Goal: Task Accomplishment & Management: Manage account settings

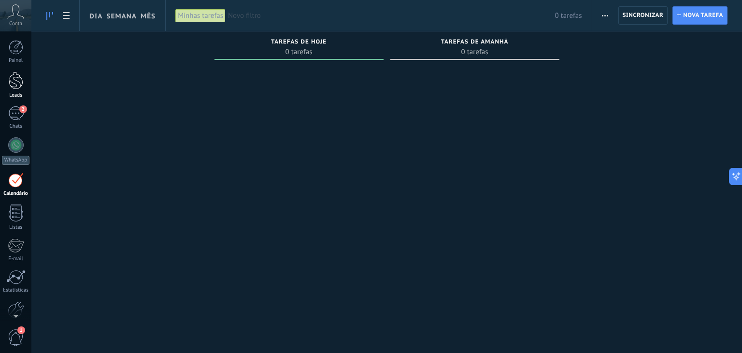
click at [14, 81] on div at bounding box center [16, 81] width 14 height 18
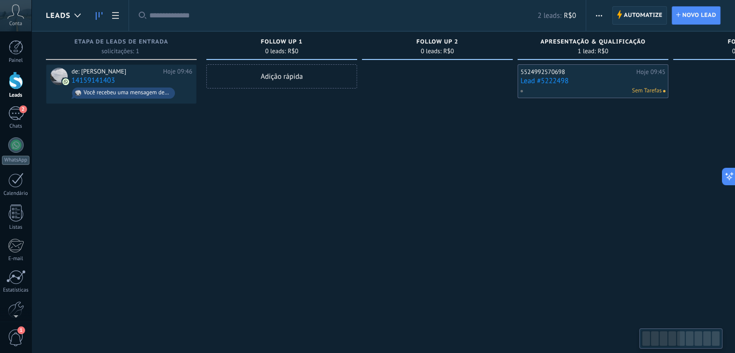
click at [644, 14] on span "Automatize" at bounding box center [643, 15] width 39 height 17
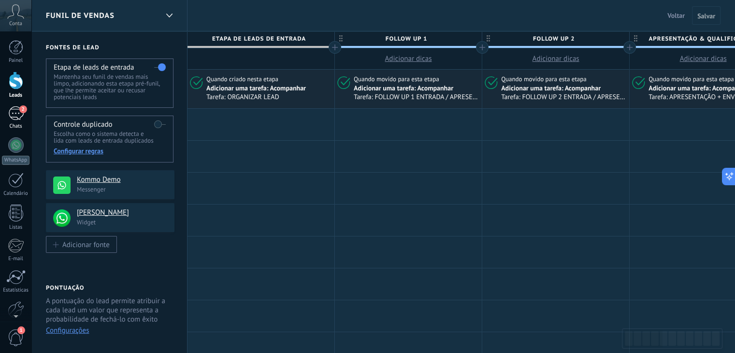
click at [17, 108] on div "2" at bounding box center [15, 113] width 15 height 14
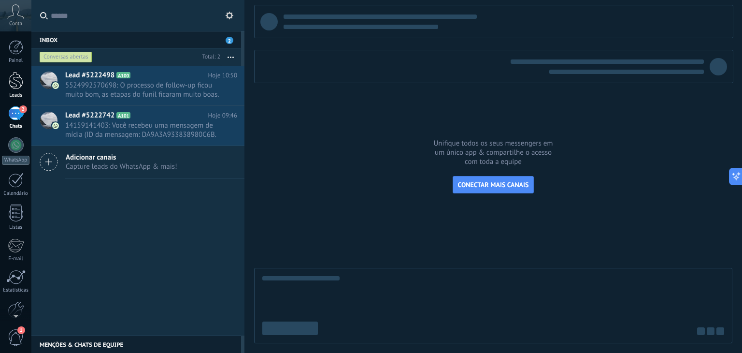
click at [13, 80] on div at bounding box center [16, 81] width 14 height 18
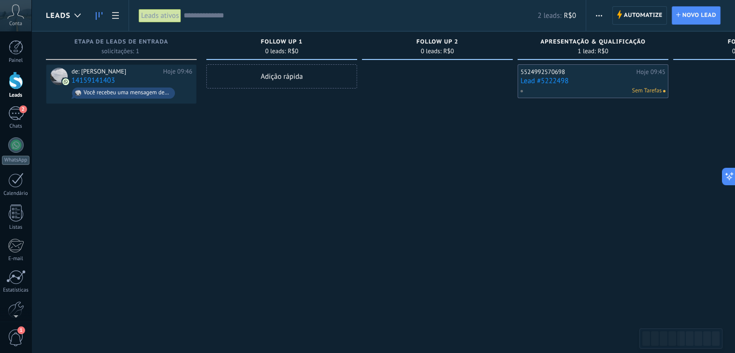
click at [555, 82] on link "Lead #5222498" at bounding box center [592, 81] width 145 height 8
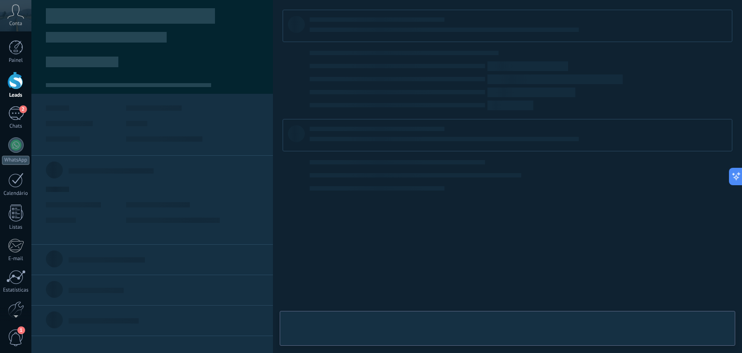
type textarea "**********"
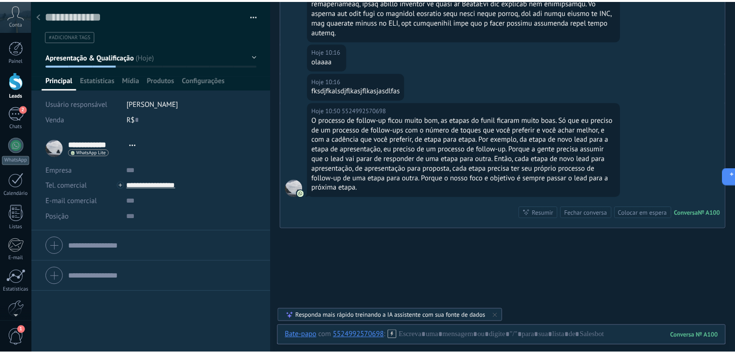
scroll to position [478, 0]
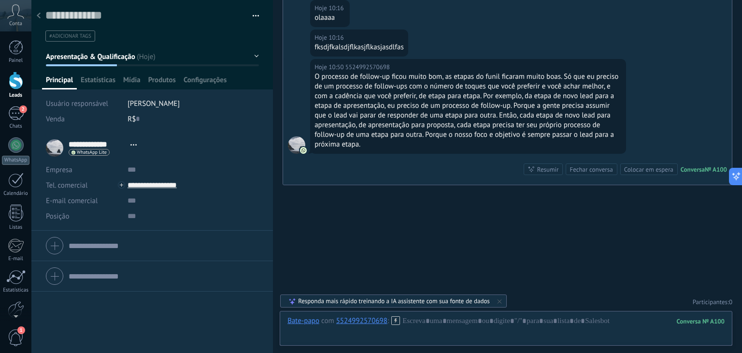
click at [18, 76] on div at bounding box center [16, 81] width 14 height 18
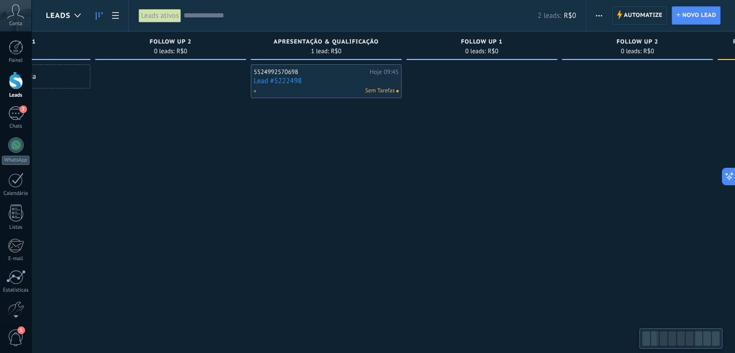
drag, startPoint x: 460, startPoint y: 139, endPoint x: 369, endPoint y: 135, distance: 90.4
click at [369, 135] on div "5524992570698 Hoje 09:45 Lead #5222498 Sem Tarefas" at bounding box center [326, 177] width 151 height 227
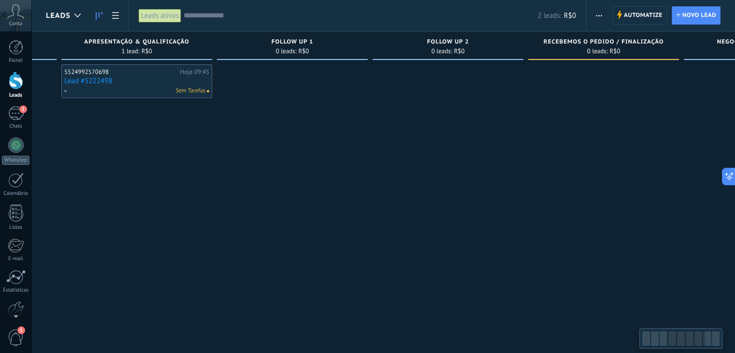
drag, startPoint x: 588, startPoint y: 132, endPoint x: 297, endPoint y: 78, distance: 295.9
click at [373, 78] on div at bounding box center [448, 177] width 151 height 227
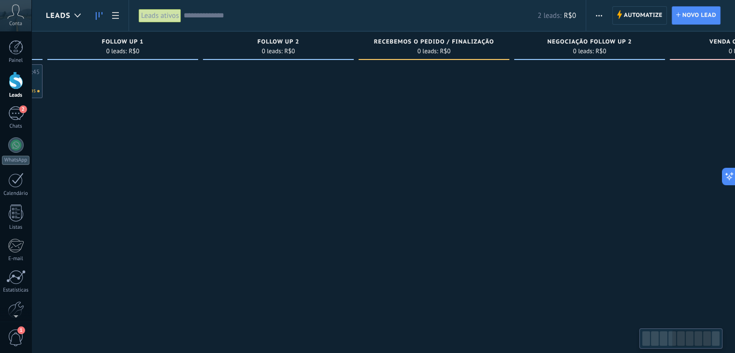
drag, startPoint x: 501, startPoint y: 94, endPoint x: 421, endPoint y: 108, distance: 81.0
click at [421, 108] on div at bounding box center [434, 177] width 151 height 227
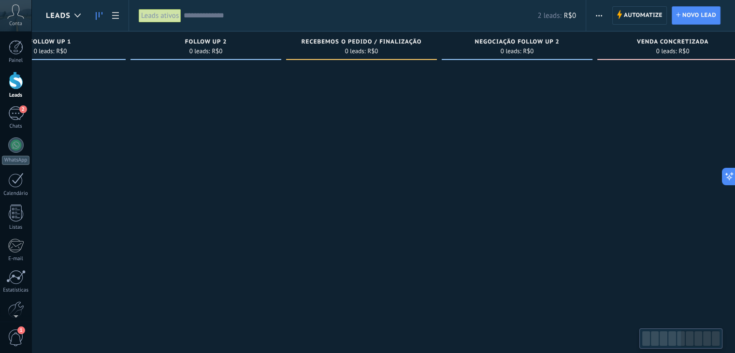
scroll to position [0, 726]
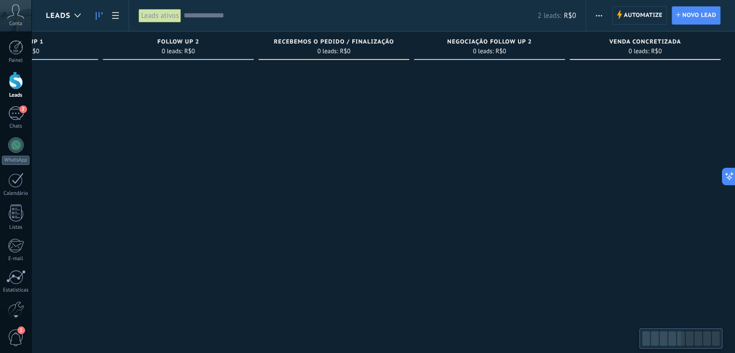
drag, startPoint x: 553, startPoint y: 115, endPoint x: 395, endPoint y: 102, distance: 158.0
click at [395, 102] on div "Etapa de leads de entrada solicitações: 1 0 0 0 1 0 0 0 1 de: [PERSON_NAME] 09:…" at bounding box center [27, 160] width 1415 height 259
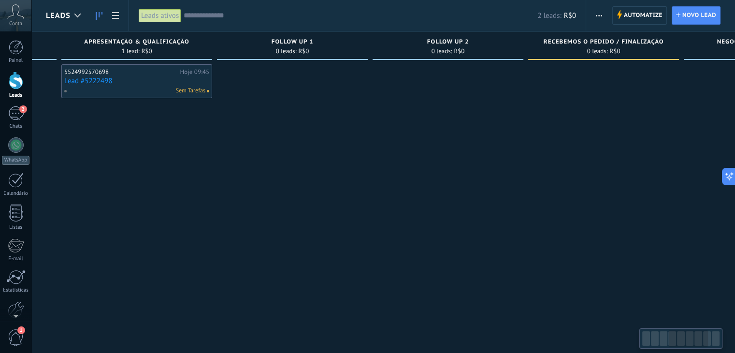
drag, startPoint x: 328, startPoint y: 159, endPoint x: 742, endPoint y: 190, distance: 415.3
click at [735, 190] on html ".abccls-1,.abccls-2{fill-rule:evenodd}.abccls-2{fill:#fff} .abfcls-1{fill:none}…" at bounding box center [367, 176] width 735 height 353
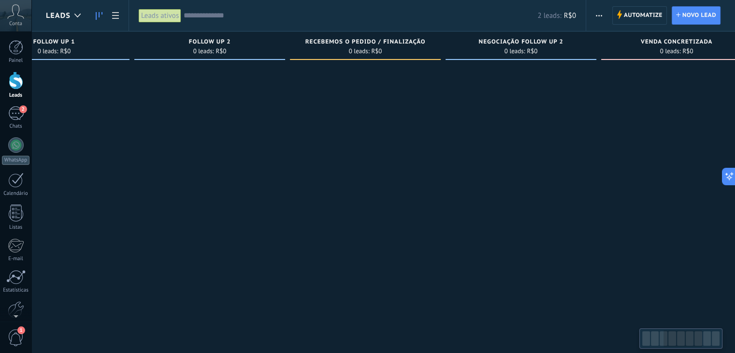
drag, startPoint x: 578, startPoint y: 210, endPoint x: 56, endPoint y: 136, distance: 527.6
click at [67, 149] on div "Etapa de leads de entrada solicitações: 1 0 0 0 1 0 0 0 1 de: [PERSON_NAME] 09:…" at bounding box center [58, 160] width 1415 height 259
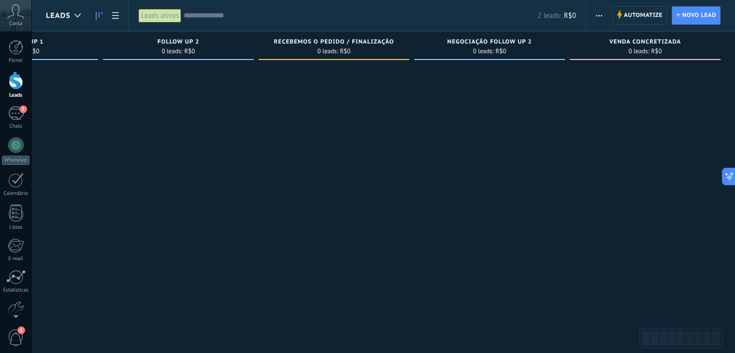
click at [513, 38] on div "NEGOCIAÇÃO FOLLOW UP 2 0 leads: R$0" at bounding box center [489, 45] width 151 height 29
click at [517, 42] on span "NEGOCIAÇÃO FOLLOW UP 2" at bounding box center [489, 42] width 85 height 7
click at [529, 44] on span "NEGOCIAÇÃO FOLLOW UP 2" at bounding box center [489, 42] width 85 height 7
click at [522, 43] on span "NEGOCIAÇÃO FOLLOW UP 2" at bounding box center [489, 42] width 85 height 7
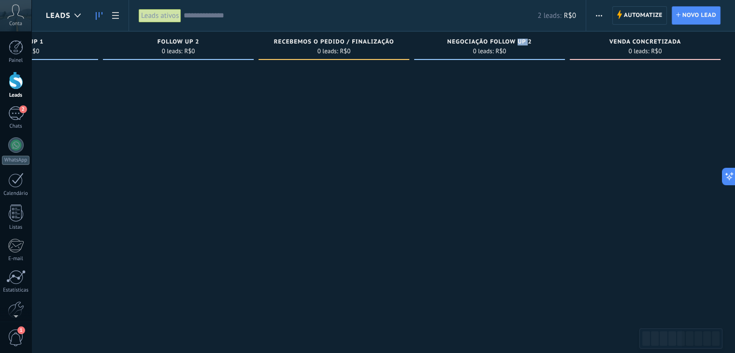
click at [522, 43] on span "NEGOCIAÇÃO FOLLOW UP 2" at bounding box center [489, 42] width 85 height 7
click at [529, 43] on span "NEGOCIAÇÃO FOLLOW UP 2" at bounding box center [489, 42] width 85 height 7
click at [529, 42] on span "NEGOCIAÇÃO FOLLOW UP 2" at bounding box center [489, 42] width 85 height 7
click at [524, 110] on div at bounding box center [489, 177] width 151 height 227
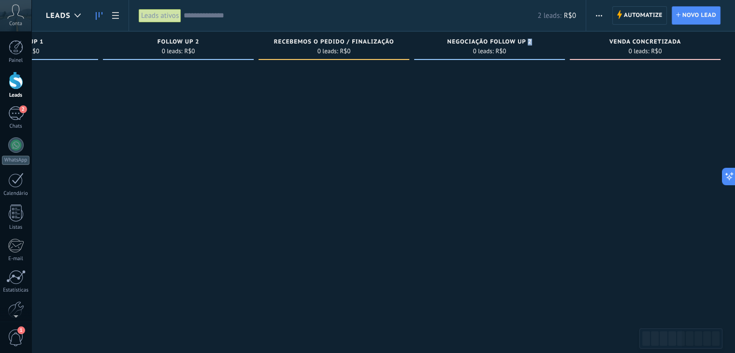
scroll to position [0, 528]
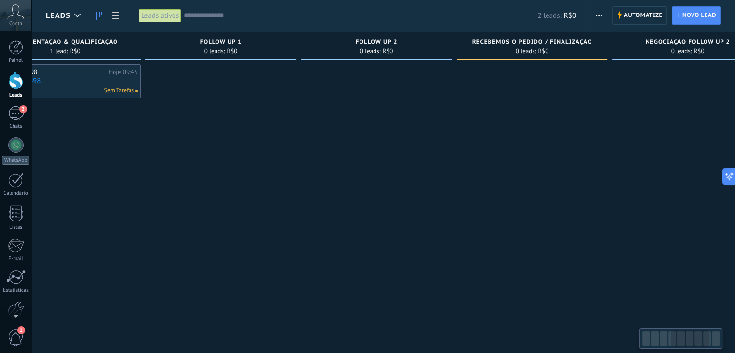
drag, startPoint x: 474, startPoint y: 132, endPoint x: 672, endPoint y: 161, distance: 200.2
click at [672, 161] on div at bounding box center [687, 177] width 151 height 227
click at [630, 14] on span "Automatize" at bounding box center [643, 15] width 39 height 17
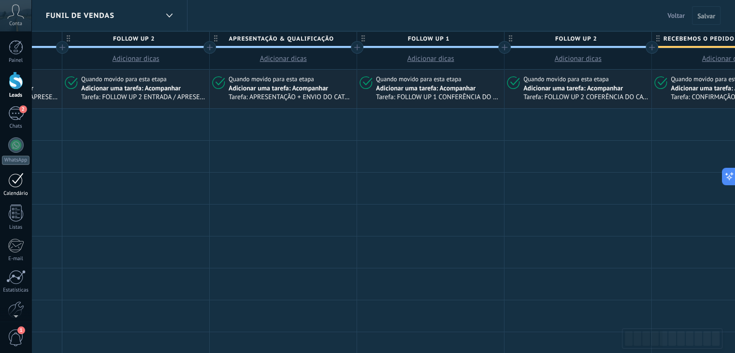
drag, startPoint x: 506, startPoint y: 177, endPoint x: 29, endPoint y: 181, distance: 477.4
click at [62, 180] on div at bounding box center [135, 188] width 147 height 31
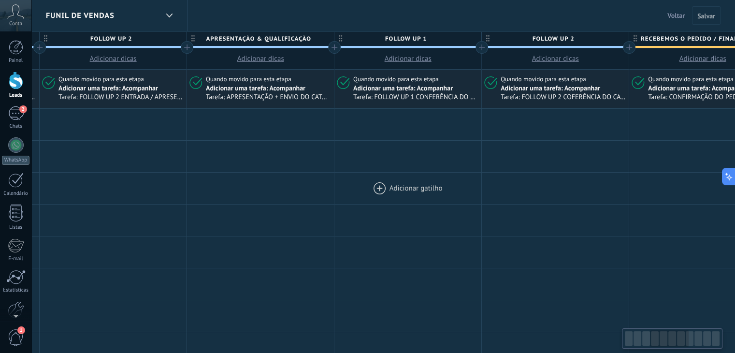
drag, startPoint x: 394, startPoint y: 193, endPoint x: 130, endPoint y: 199, distance: 264.4
click at [334, 199] on div at bounding box center [407, 188] width 147 height 31
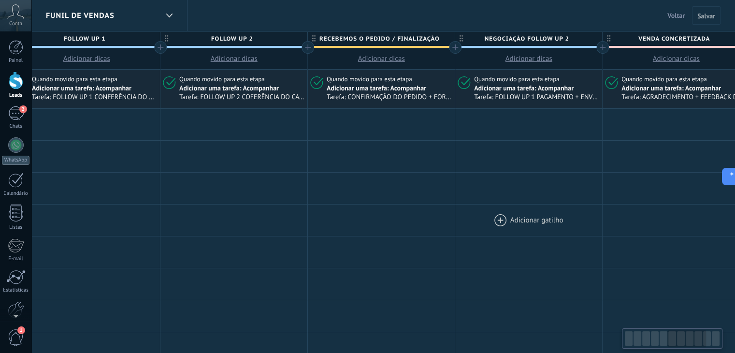
drag, startPoint x: 508, startPoint y: 217, endPoint x: 165, endPoint y: 218, distance: 343.1
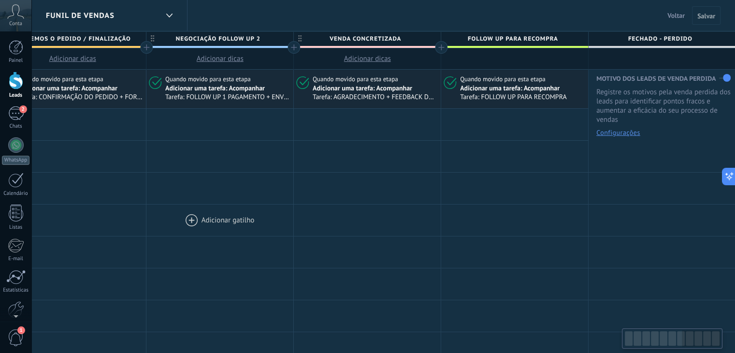
drag, startPoint x: 400, startPoint y: 219, endPoint x: 195, endPoint y: 222, distance: 204.9
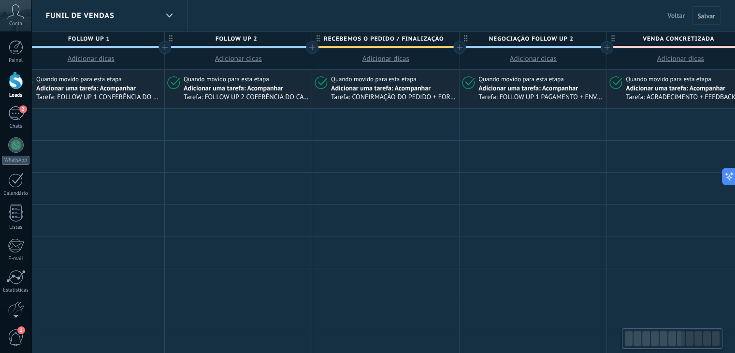
drag, startPoint x: 137, startPoint y: 212, endPoint x: 742, endPoint y: 165, distance: 606.3
click at [735, 194] on html ".abccls-1,.abccls-2{fill-rule:evenodd}.abccls-2{fill:#fff} .abfcls-1{fill:none}…" at bounding box center [367, 176] width 735 height 353
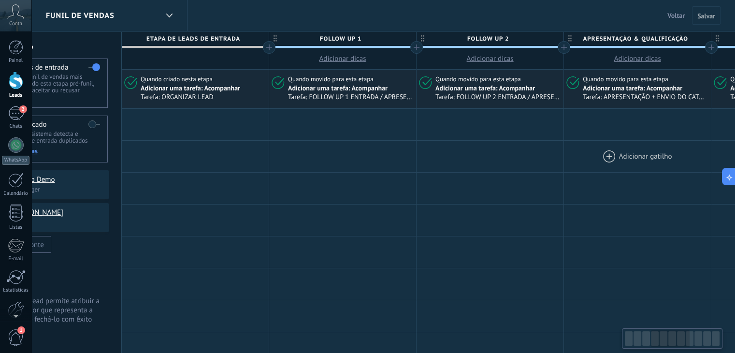
drag, startPoint x: 160, startPoint y: 144, endPoint x: 733, endPoint y: 150, distance: 572.2
click at [686, 144] on div at bounding box center [637, 156] width 147 height 31
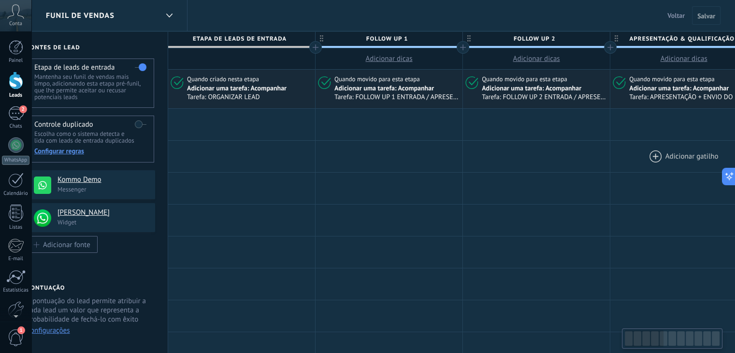
scroll to position [0, 0]
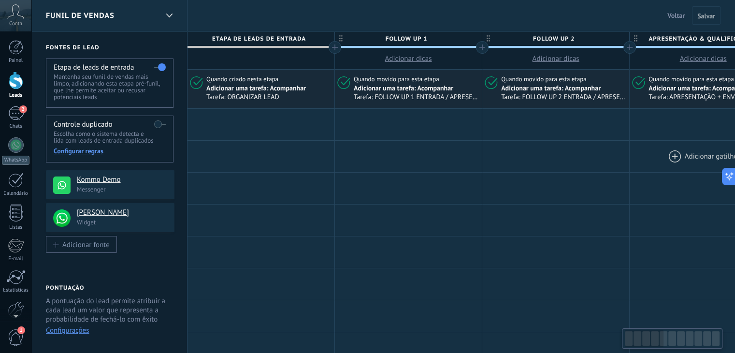
drag, startPoint x: 133, startPoint y: 162, endPoint x: 663, endPoint y: 150, distance: 529.8
